Goal: Communication & Community: Answer question/provide support

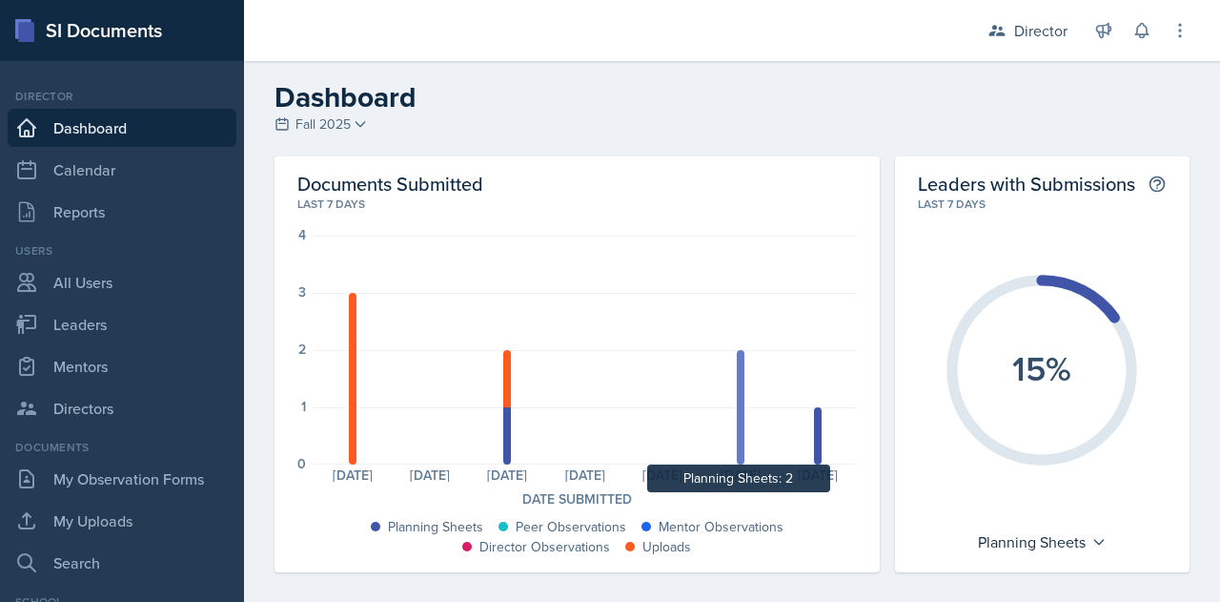
click at [737, 425] on div at bounding box center [741, 407] width 8 height 114
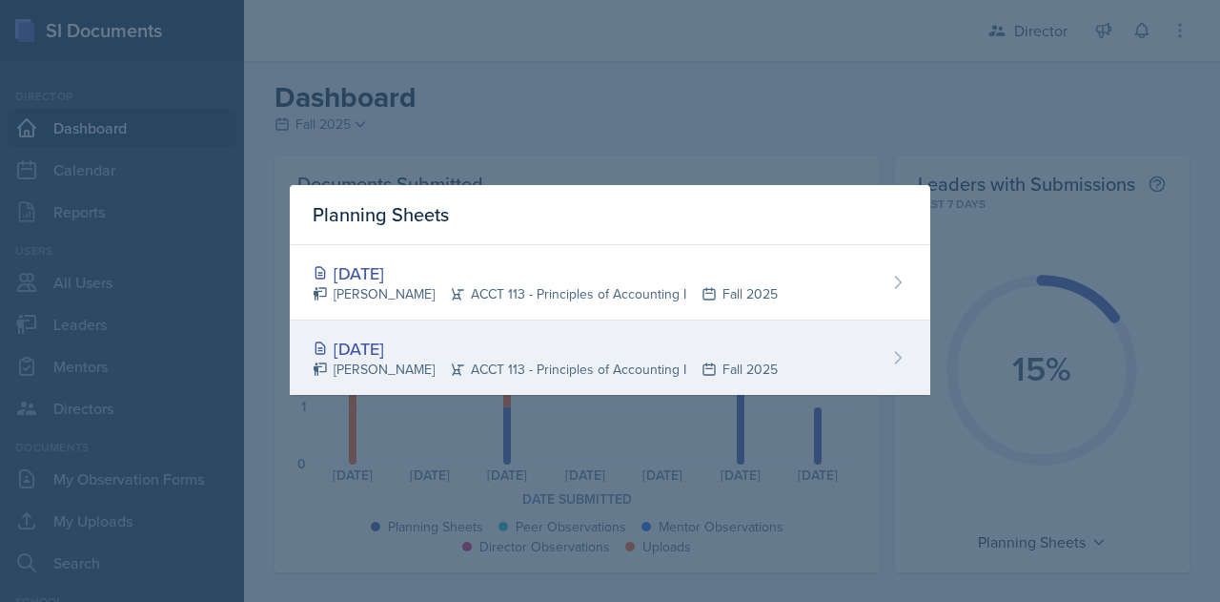
click at [397, 351] on div "[DATE]" at bounding box center [545, 349] width 465 height 26
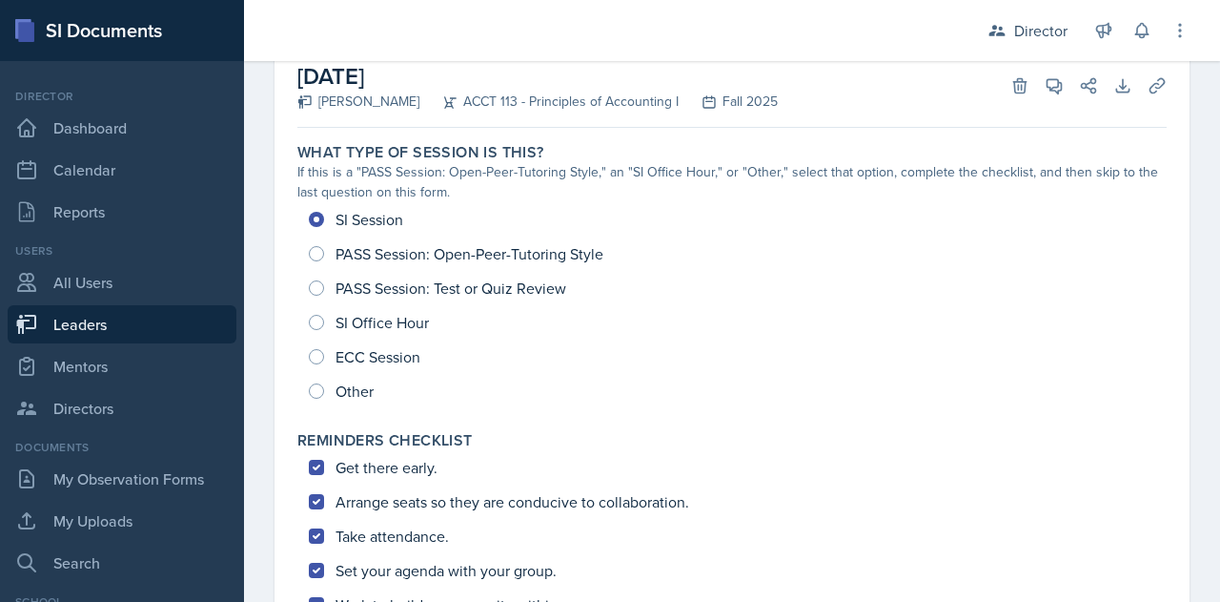
scroll to position [122, 0]
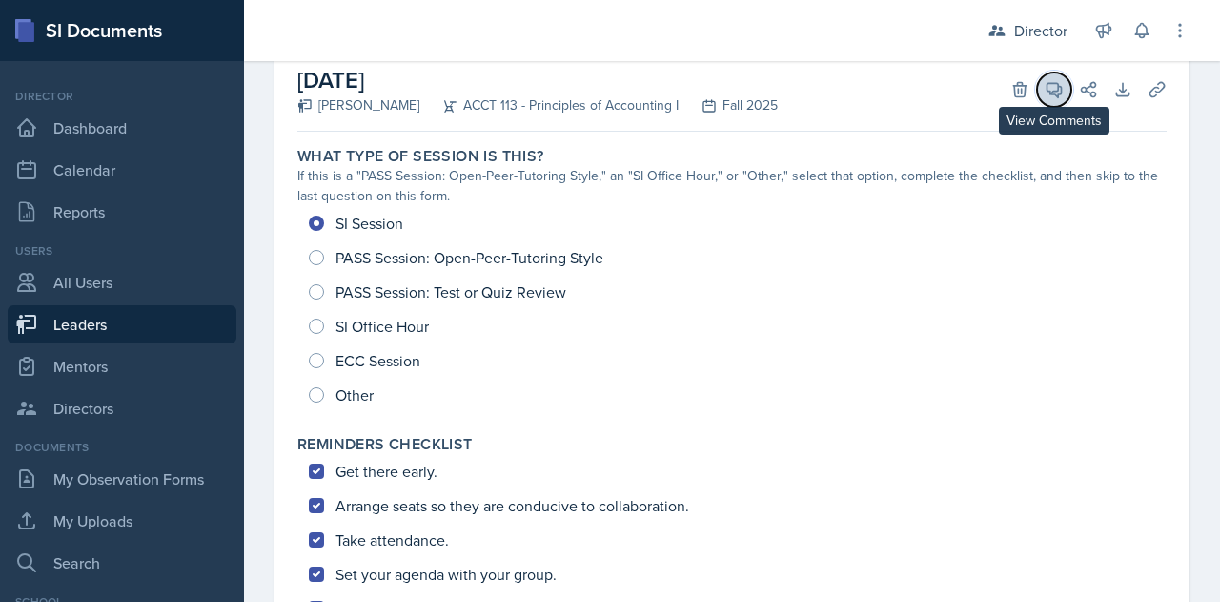
click at [1045, 91] on icon at bounding box center [1054, 89] width 19 height 19
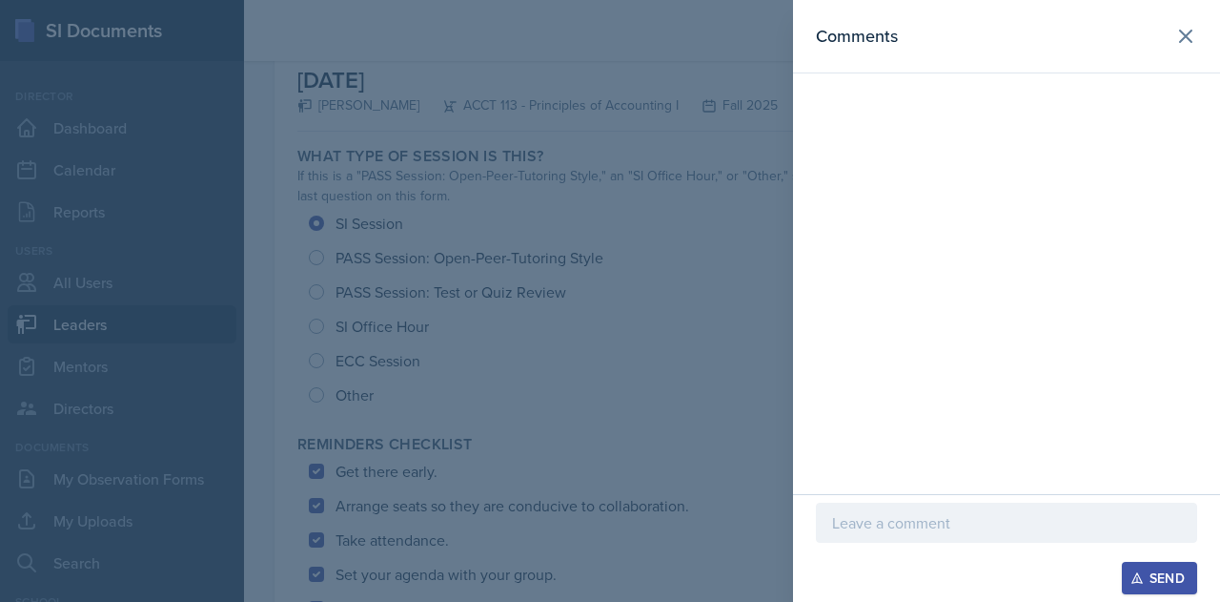
click at [911, 529] on p at bounding box center [1006, 522] width 349 height 23
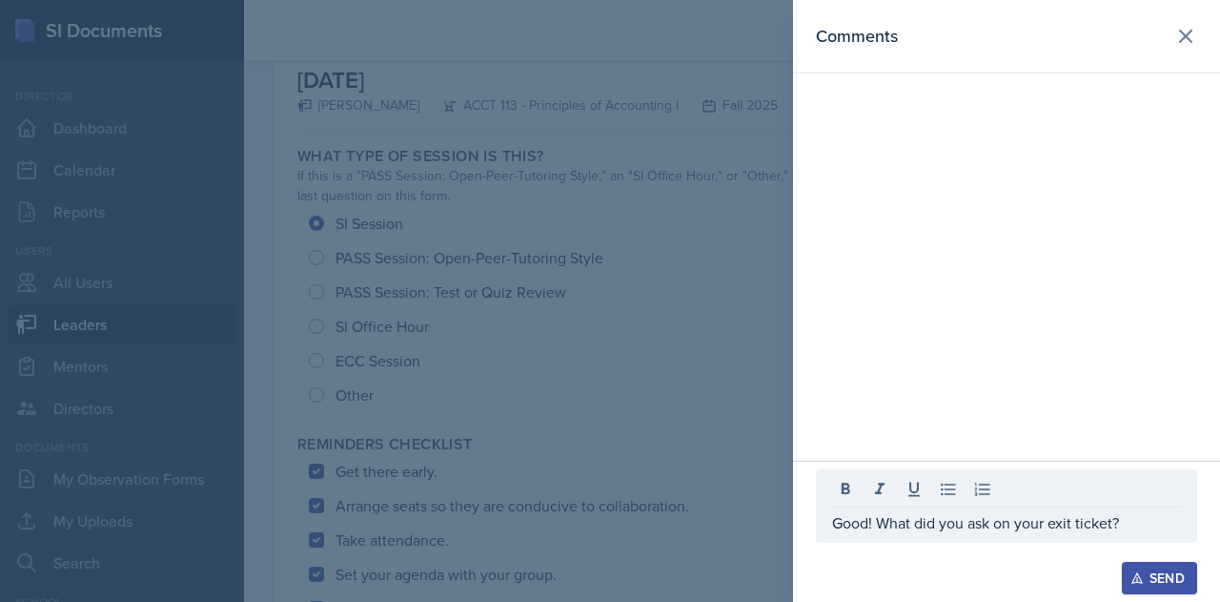
click at [1173, 579] on div "Send" at bounding box center [1160, 577] width 51 height 15
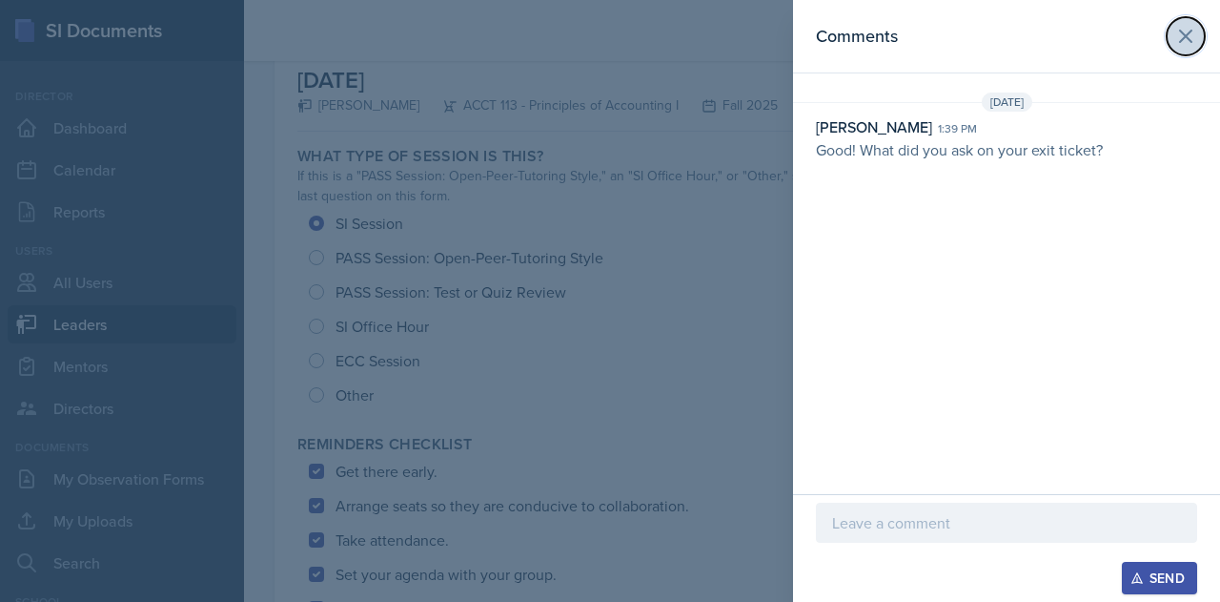
click at [1186, 25] on icon at bounding box center [1186, 36] width 23 height 23
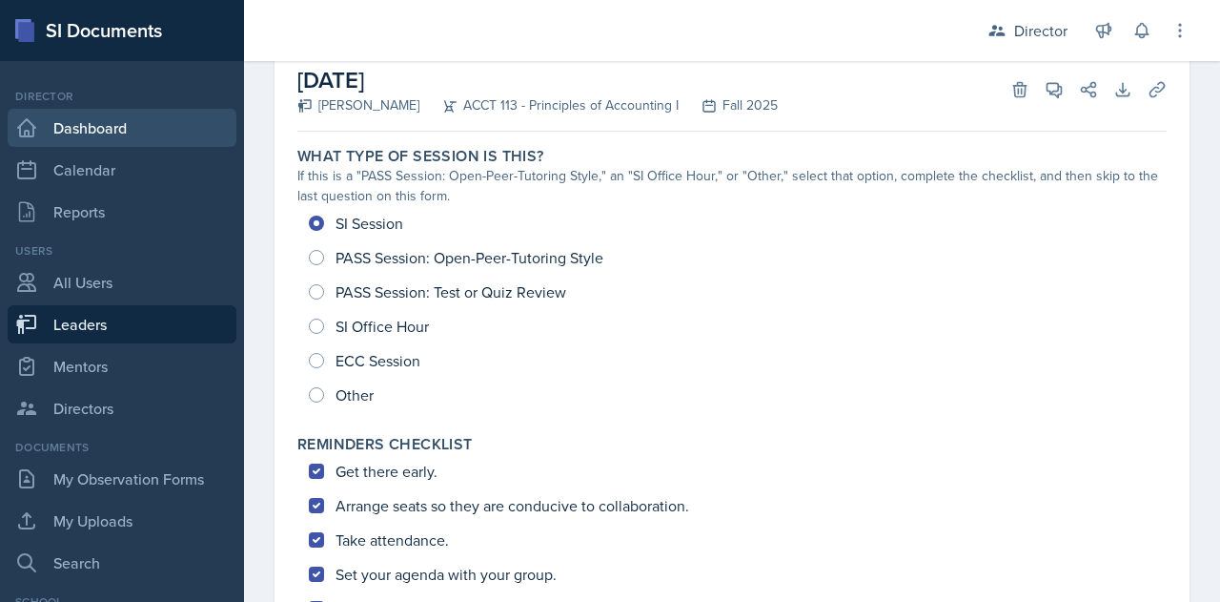
click at [90, 129] on link "Dashboard" at bounding box center [122, 128] width 229 height 38
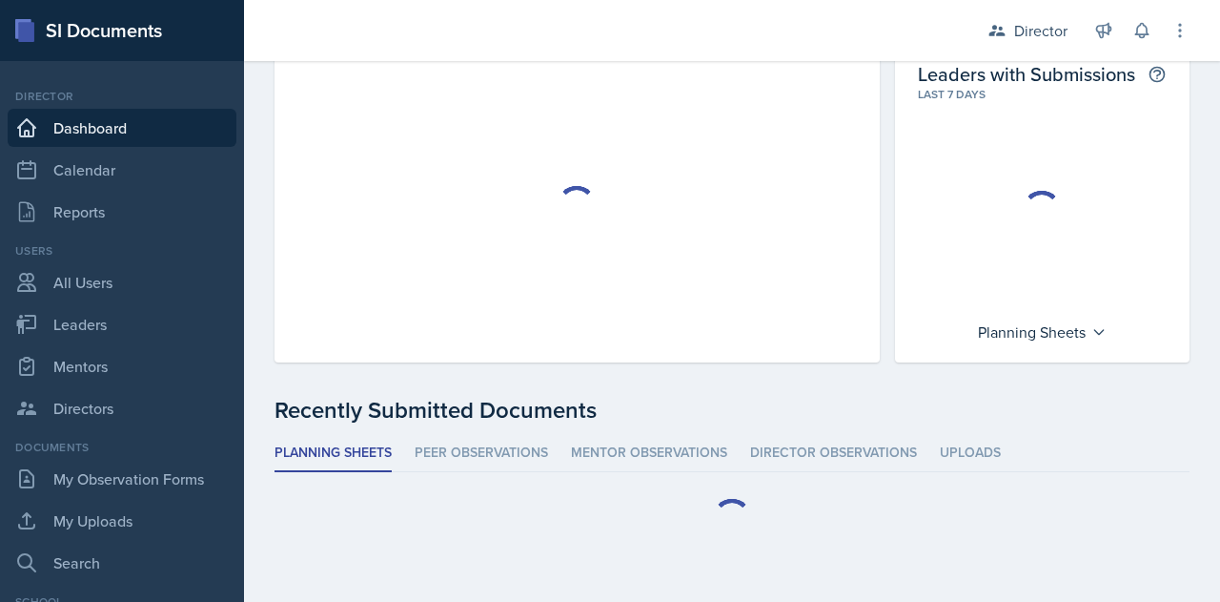
scroll to position [109, 0]
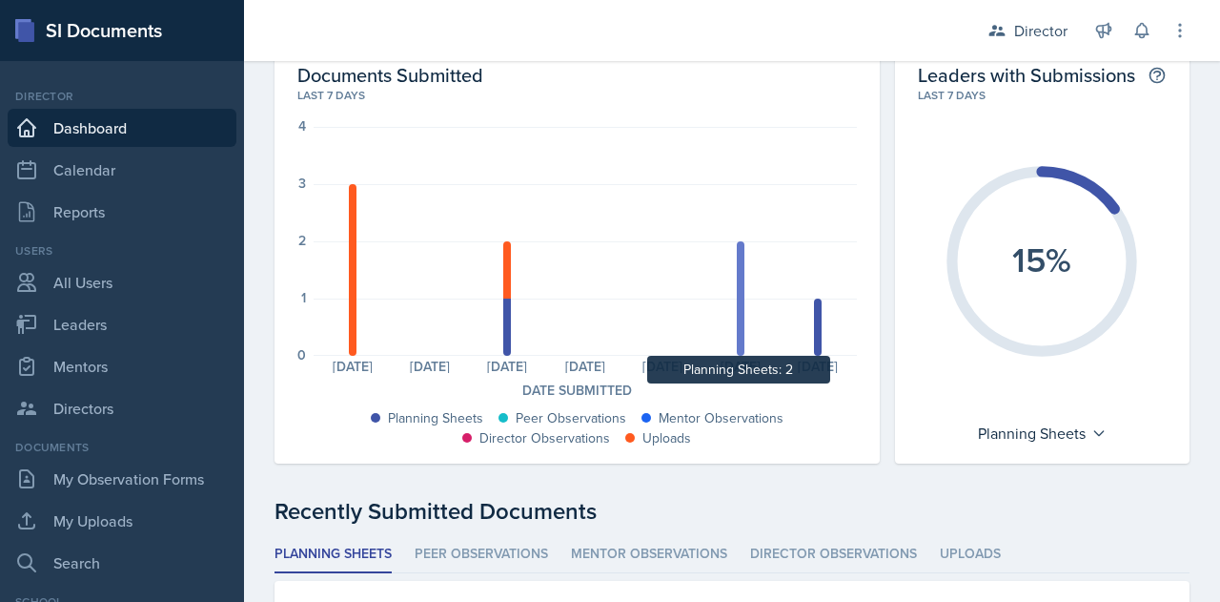
click at [737, 317] on div at bounding box center [741, 298] width 8 height 114
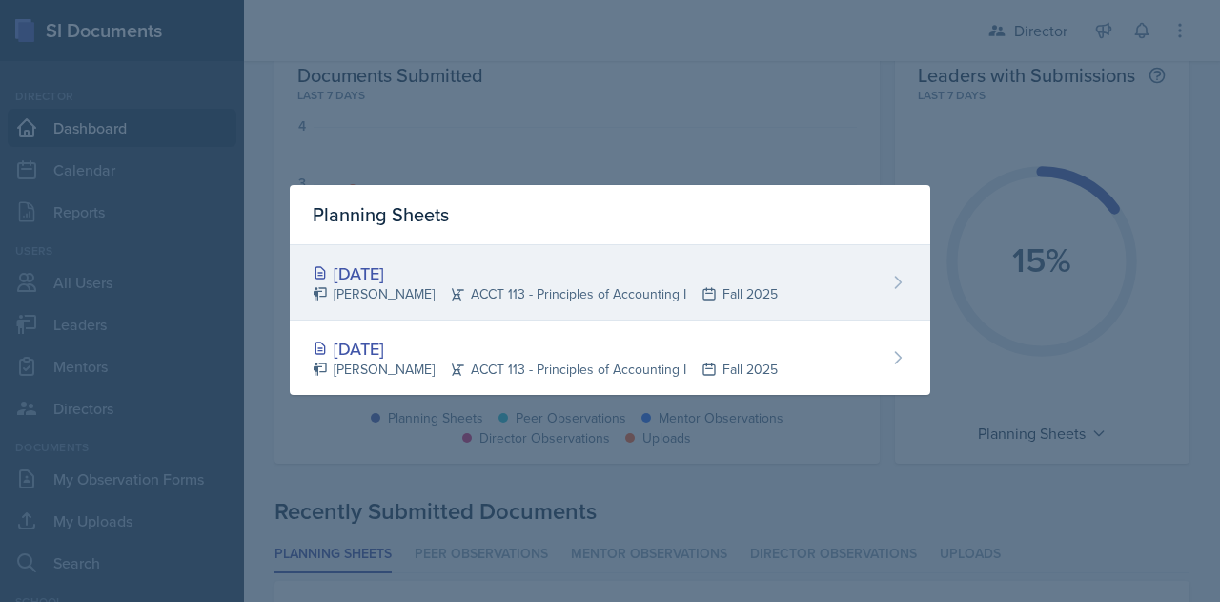
click at [442, 277] on div "[DATE]" at bounding box center [545, 273] width 465 height 26
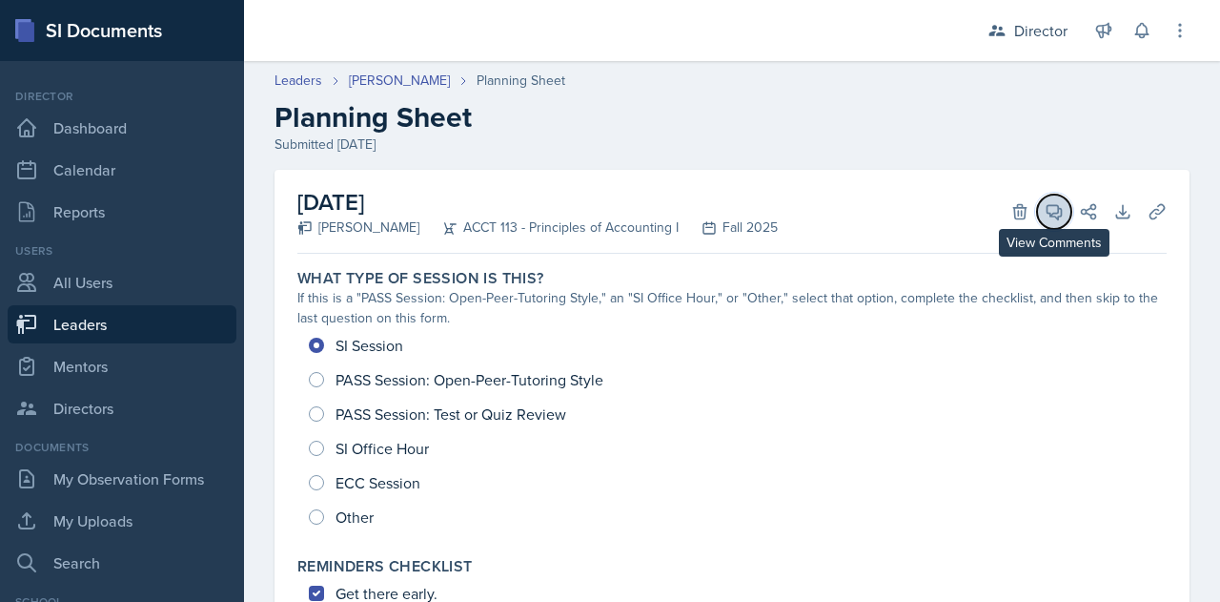
click at [1045, 218] on icon at bounding box center [1054, 211] width 19 height 19
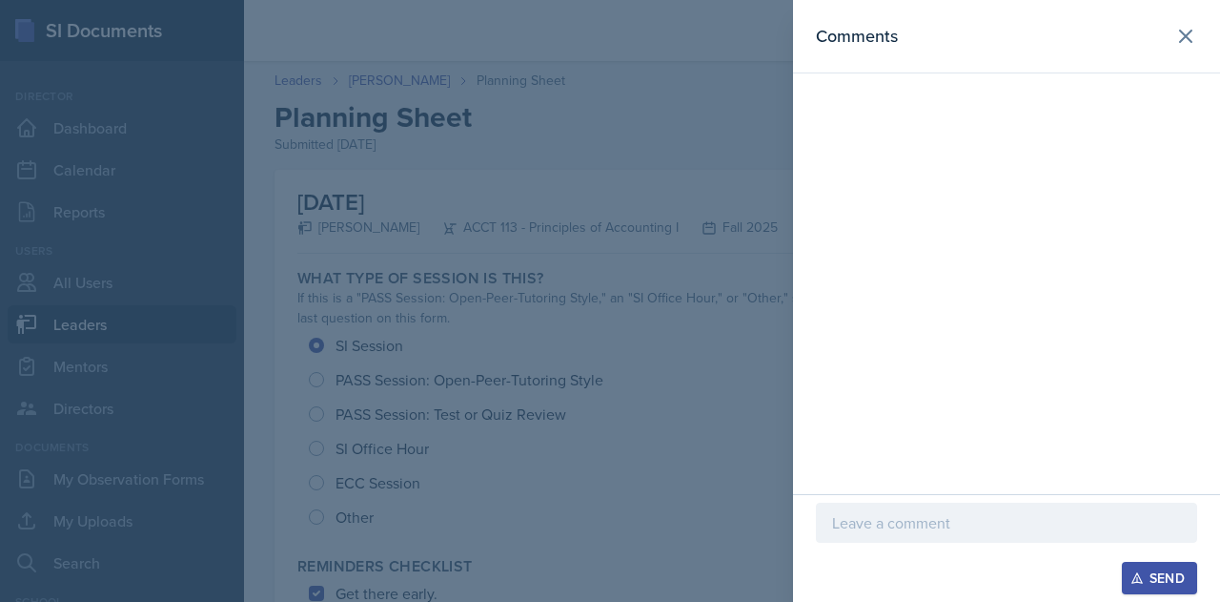
click at [900, 525] on p at bounding box center [1006, 522] width 349 height 23
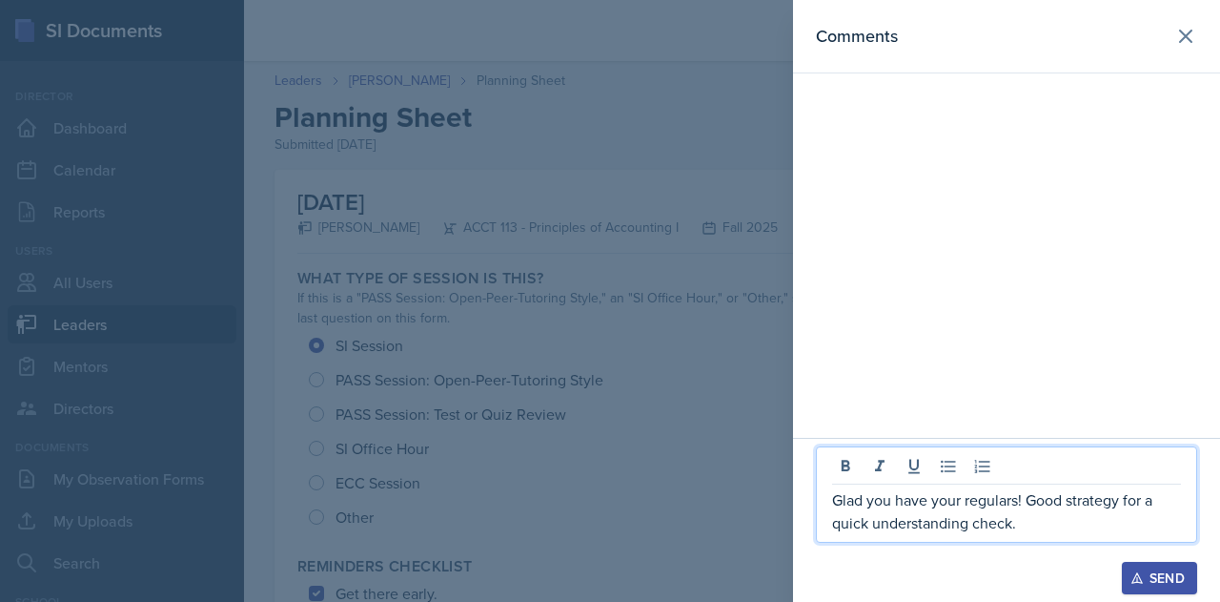
click at [1028, 505] on p "Glad you have your regulars! Good strategy for a quick understanding check." at bounding box center [1006, 511] width 349 height 46
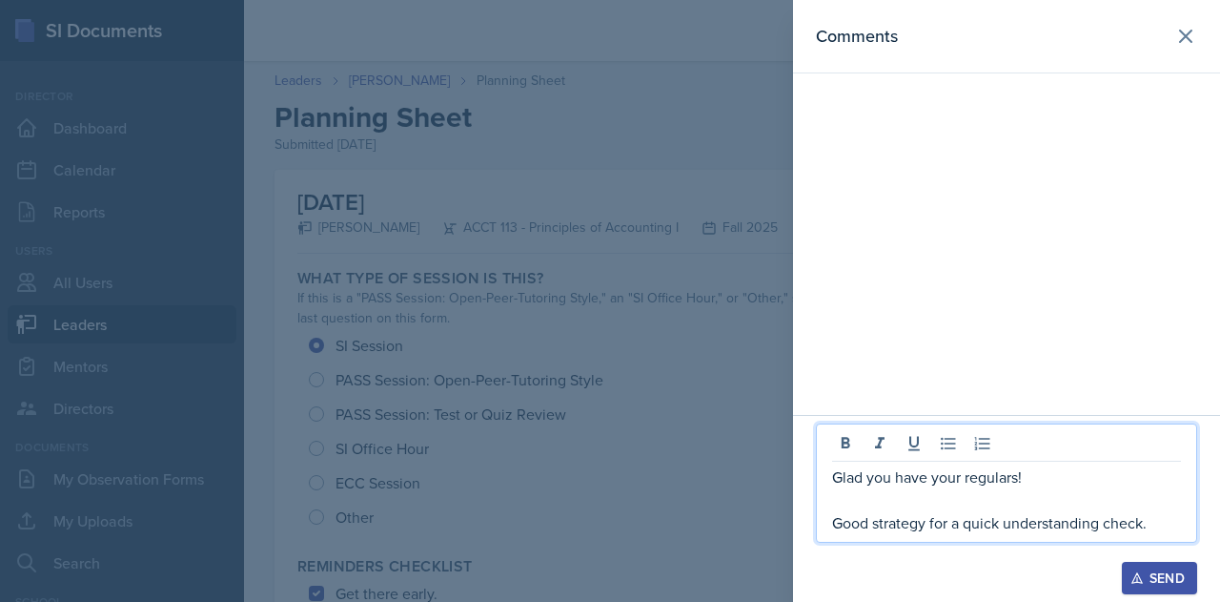
click at [1150, 577] on div "Send" at bounding box center [1160, 577] width 51 height 15
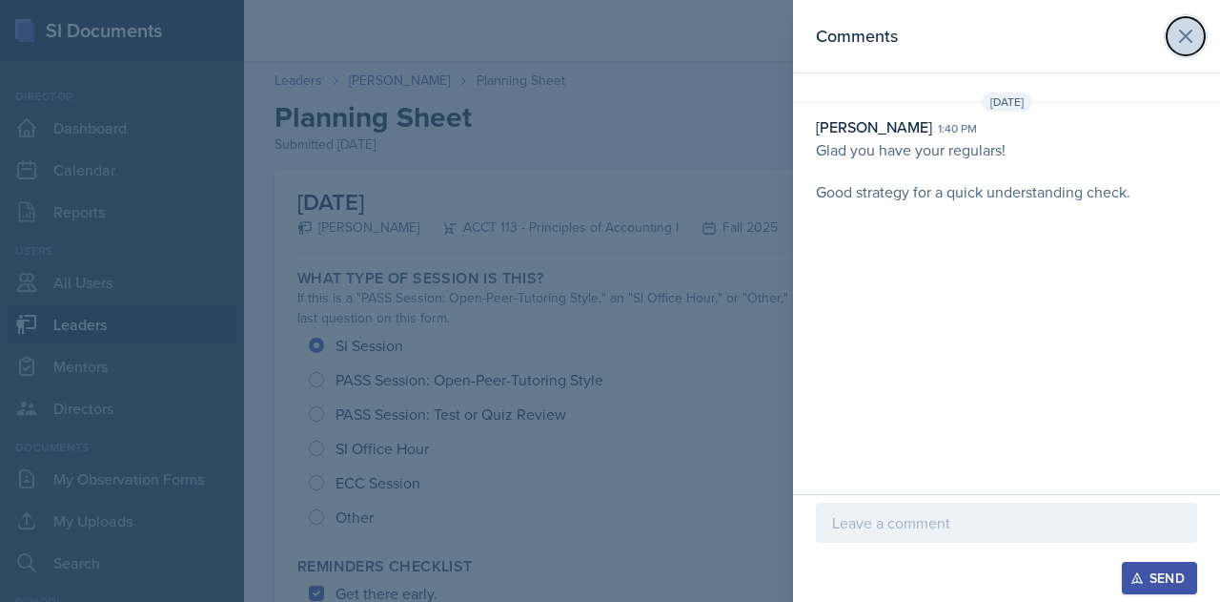
click at [1189, 36] on icon at bounding box center [1186, 36] width 23 height 23
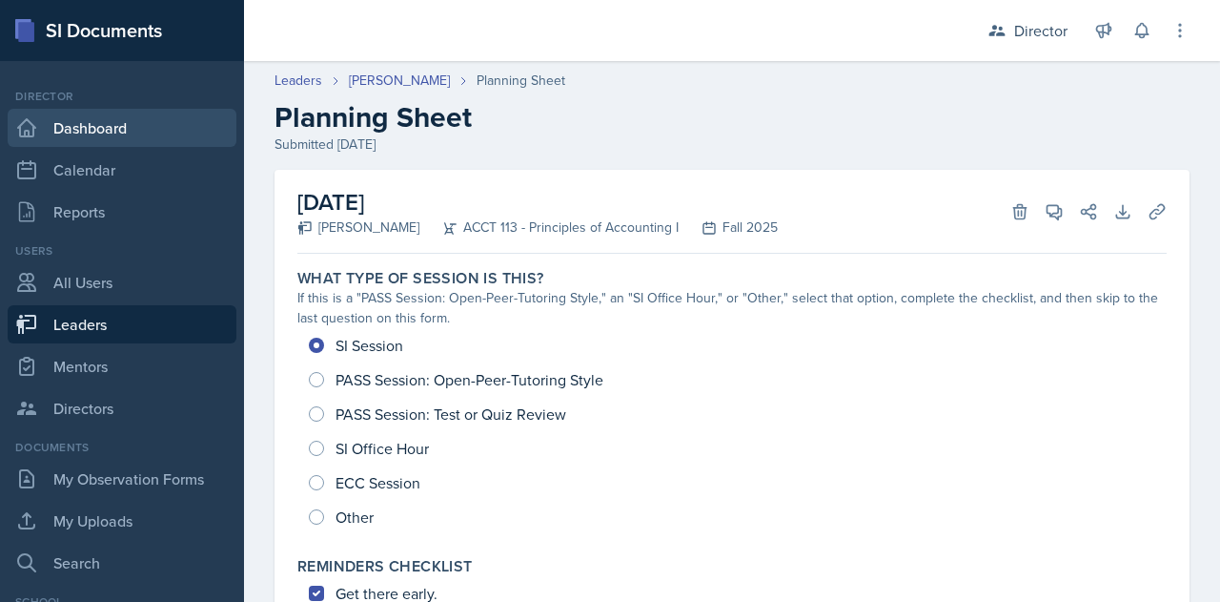
click at [114, 127] on link "Dashboard" at bounding box center [122, 128] width 229 height 38
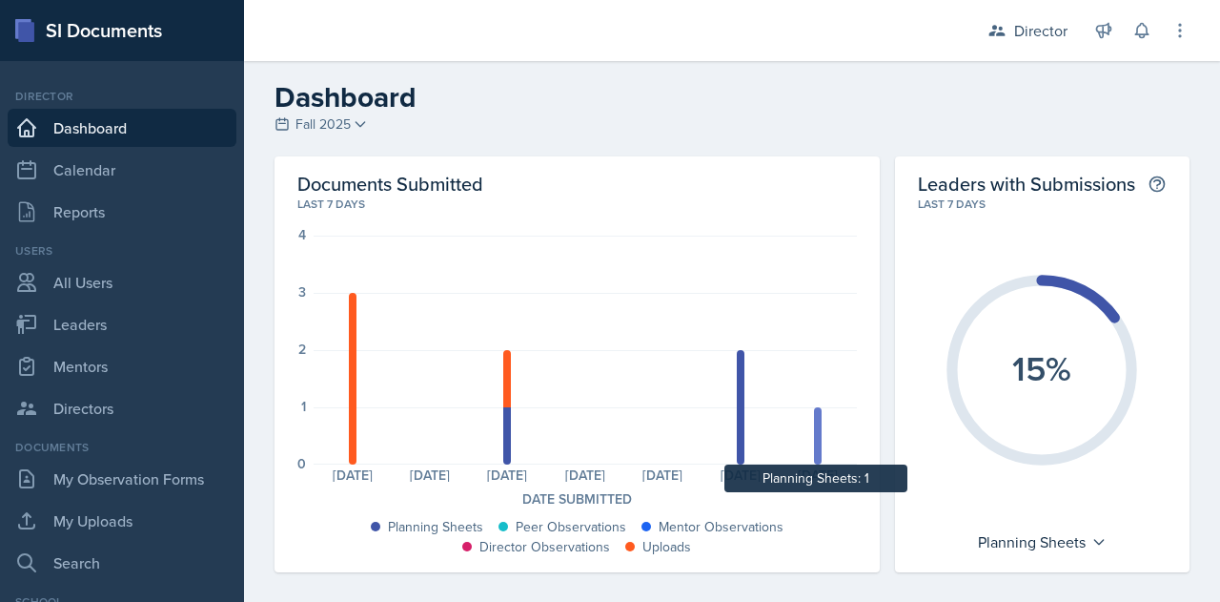
click at [814, 435] on div at bounding box center [818, 435] width 8 height 57
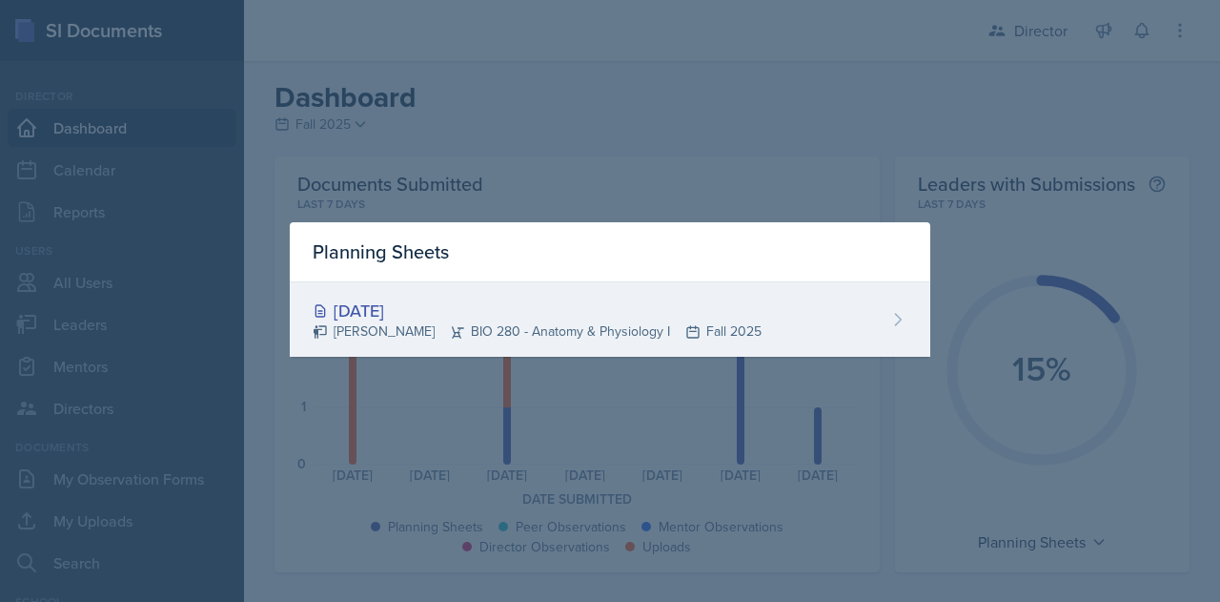
click at [421, 306] on div "[DATE]" at bounding box center [537, 310] width 449 height 26
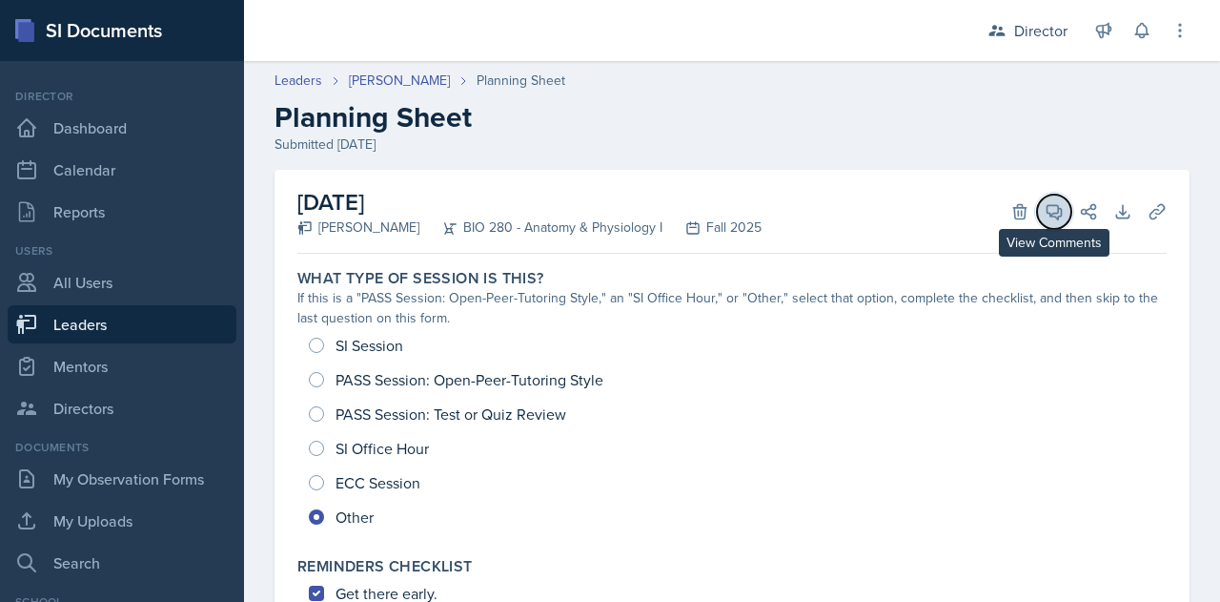
click at [1045, 209] on icon at bounding box center [1054, 211] width 19 height 19
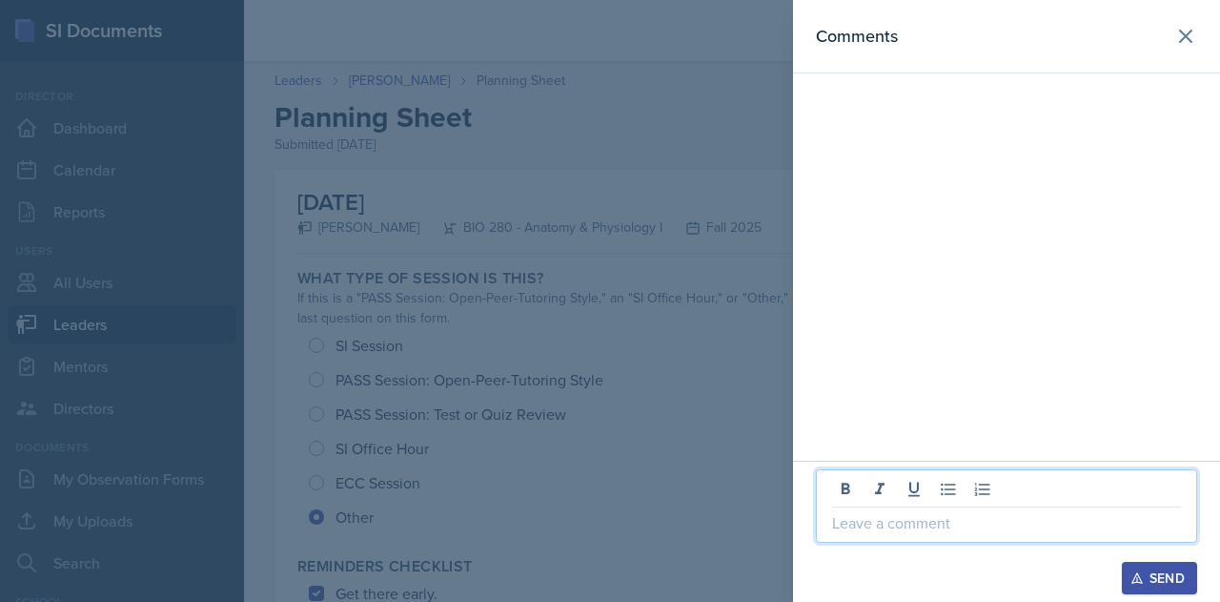
click at [904, 521] on p at bounding box center [1006, 522] width 349 height 23
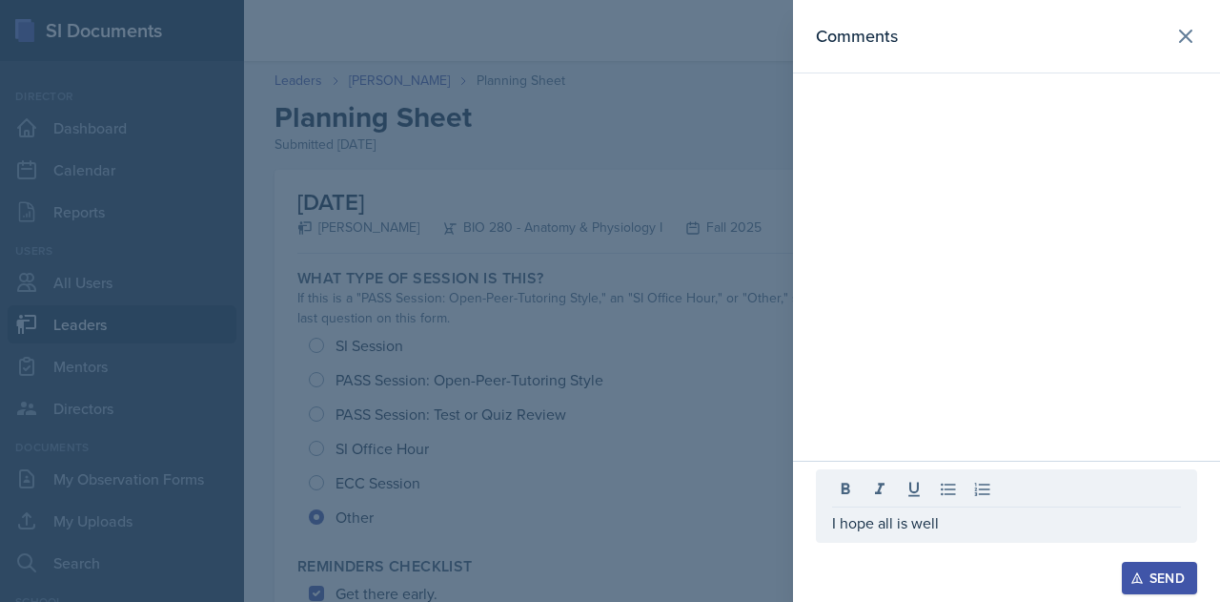
click at [1124, 577] on button "Send" at bounding box center [1159, 578] width 75 height 32
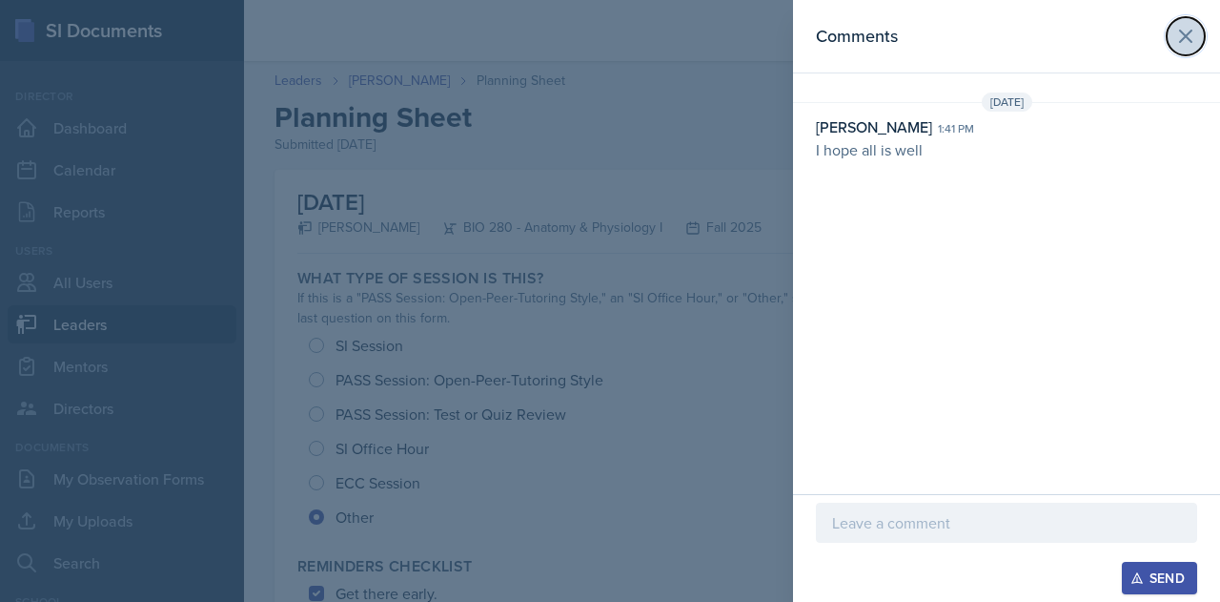
click at [1189, 35] on icon at bounding box center [1186, 36] width 23 height 23
